Goal: Information Seeking & Learning: Learn about a topic

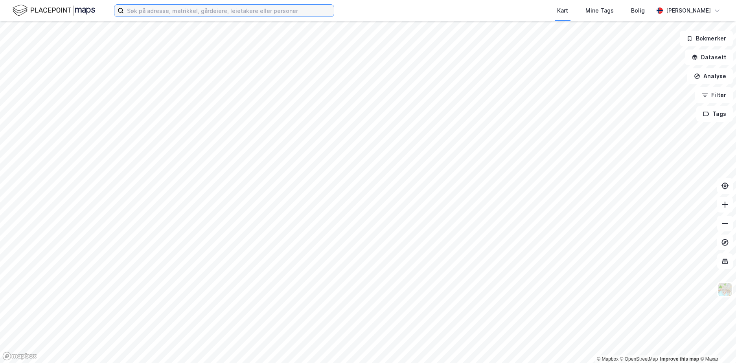
click at [169, 10] on input at bounding box center [229, 11] width 210 height 12
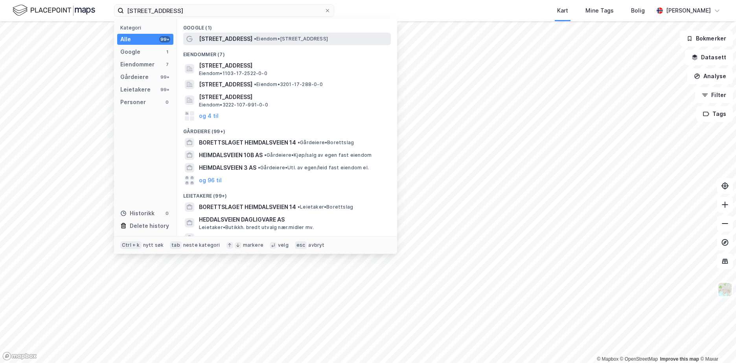
click at [254, 40] on span "• Eiendom • [STREET_ADDRESS]" at bounding box center [291, 39] width 74 height 6
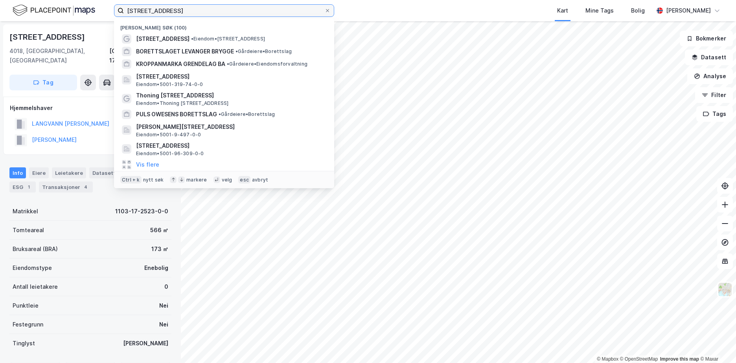
drag, startPoint x: 185, startPoint y: 9, endPoint x: 113, endPoint y: 15, distance: 72.2
click at [113, 15] on div "heimdalsveien 14 Nylige søk (100) [STREET_ADDRESS] • Eiendom • [STREET_ADDRESS]…" at bounding box center [368, 10] width 736 height 21
type input "992617551"
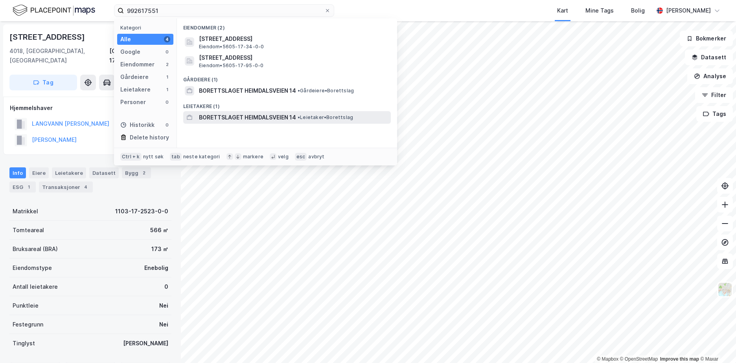
click at [285, 117] on span "BORETTSLAGET HEIMDALSVEIEN 14" at bounding box center [247, 117] width 97 height 9
